Goal: Navigation & Orientation: Find specific page/section

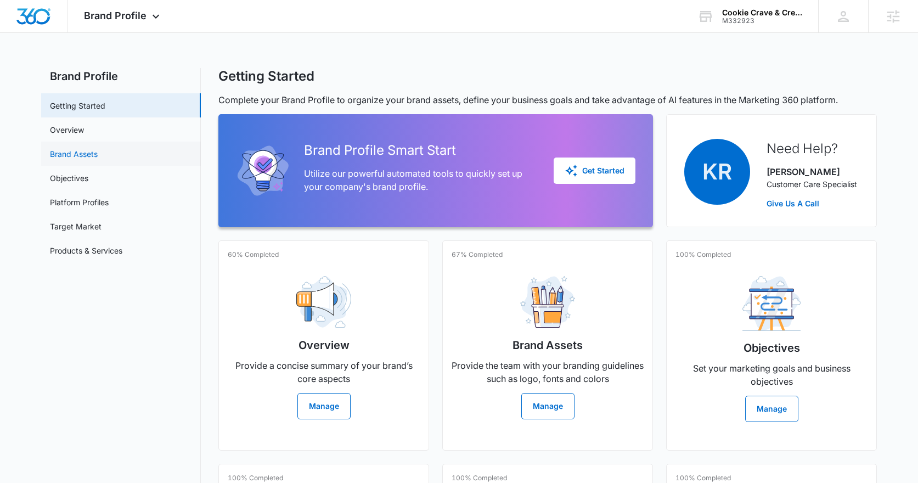
click at [98, 160] on link "Brand Assets" at bounding box center [74, 154] width 48 height 12
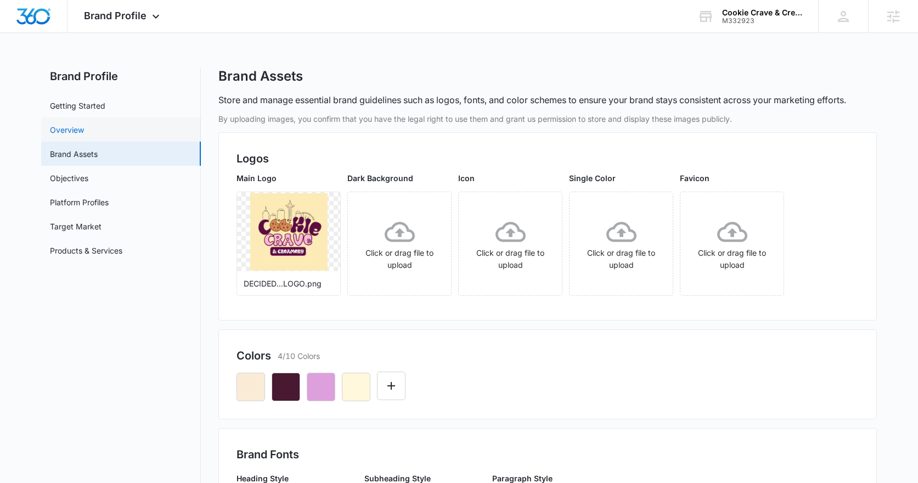
click at [84, 134] on link "Overview" at bounding box center [67, 130] width 34 height 12
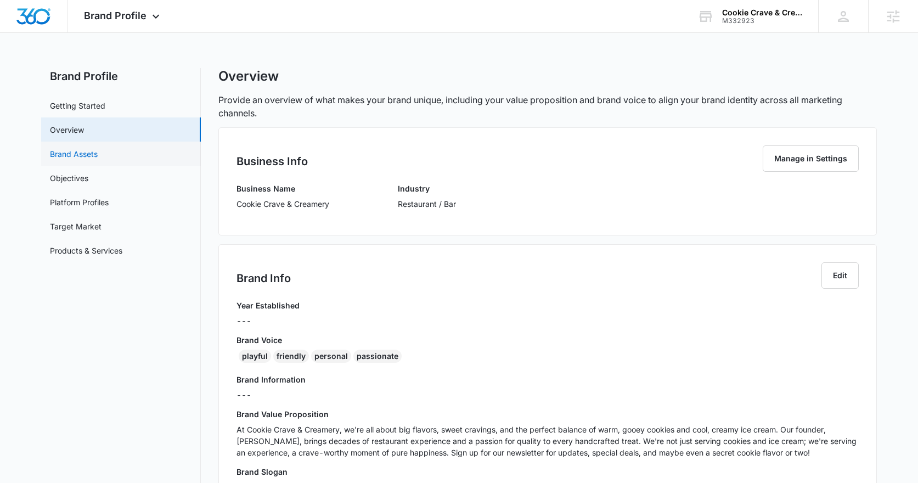
click at [76, 160] on link "Brand Assets" at bounding box center [74, 154] width 48 height 12
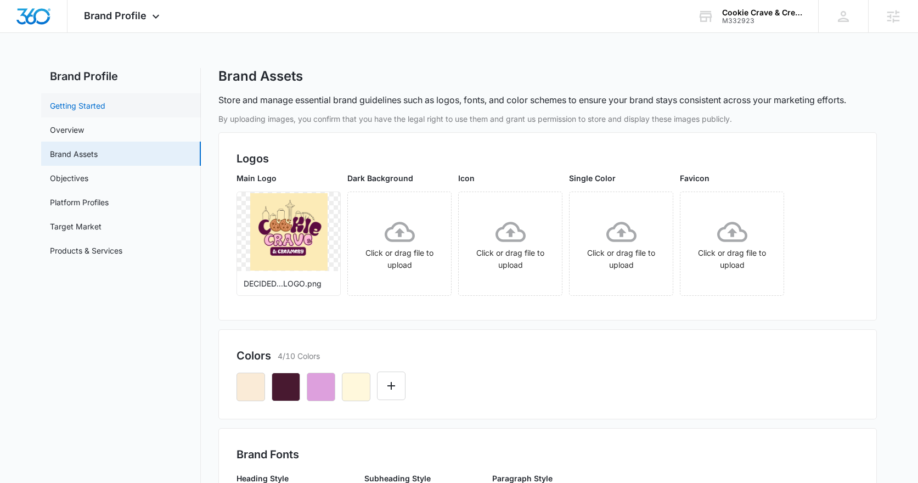
click at [77, 100] on link "Getting Started" at bounding box center [77, 106] width 55 height 12
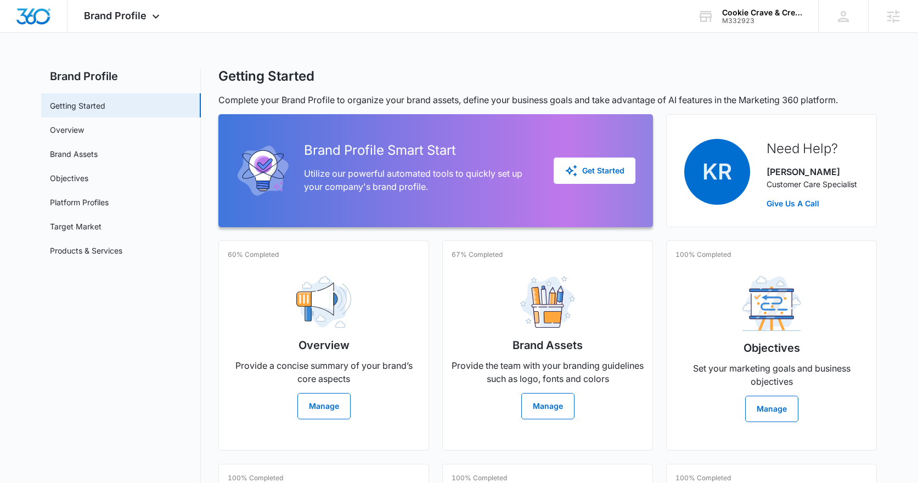
click at [345, 48] on div "Brand Profile Apps Reputation Websites Forms CRM Email Social Shop Content Ads …" at bounding box center [459, 343] width 918 height 687
